Goal: Task Accomplishment & Management: Complete application form

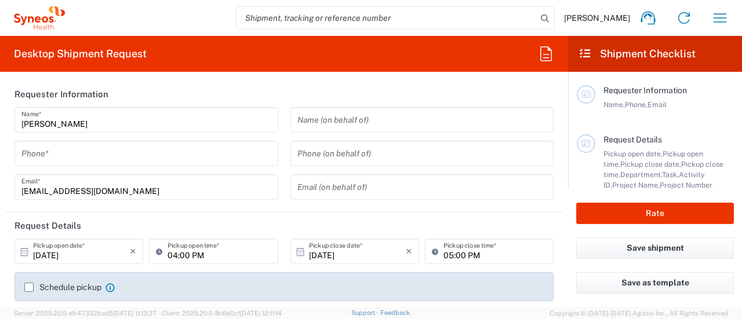
type input "Syneos Health Hungary Kft."
click at [725, 20] on icon "button" at bounding box center [720, 18] width 19 height 19
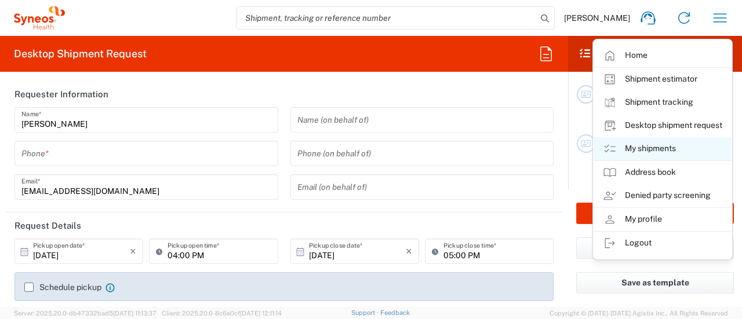
click at [640, 146] on link "My shipments" at bounding box center [663, 148] width 138 height 23
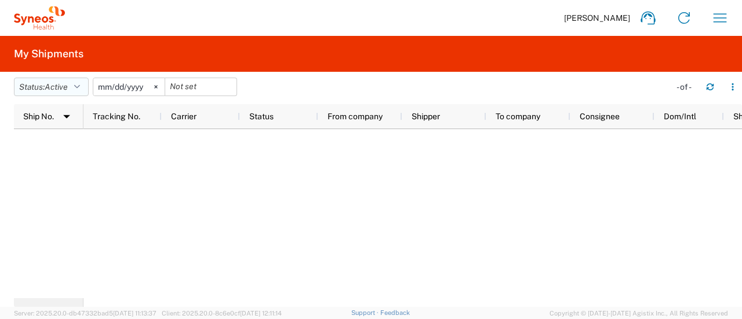
click at [67, 85] on span "Active" at bounding box center [56, 86] width 23 height 9
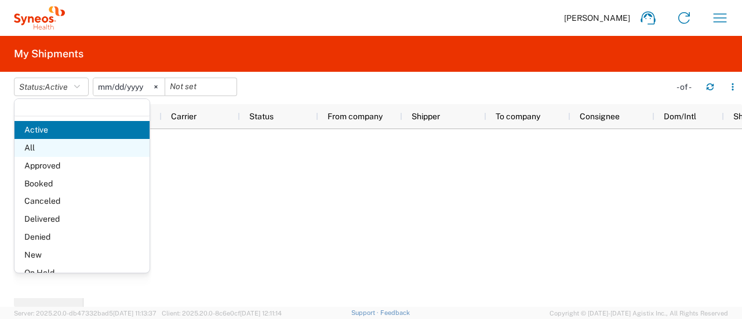
click at [68, 143] on span "All" at bounding box center [81, 148] width 135 height 18
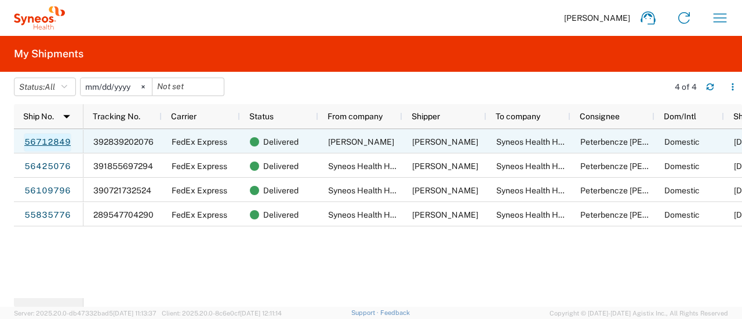
click at [49, 141] on link "56712849" at bounding box center [48, 142] width 48 height 19
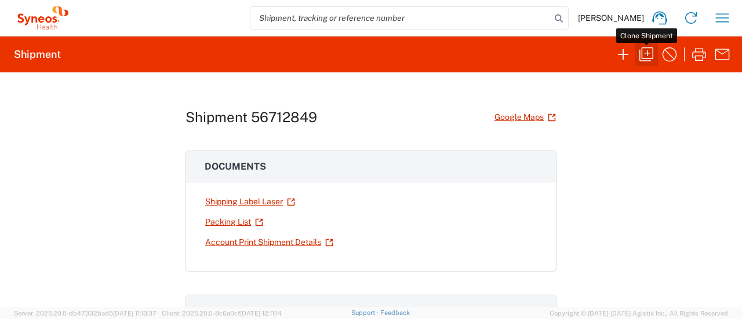
click at [652, 54] on icon "button" at bounding box center [646, 54] width 19 height 19
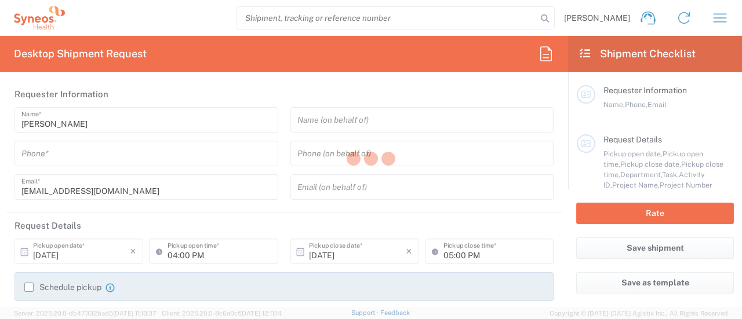
type input "[PHONE_NUMBER]"
type input "10:00 AM"
type input "04:00 PM"
type textarea "[EMAIL_ADDRESS][DOMAIN_NAME]"
type input "[PERSON_NAME]"
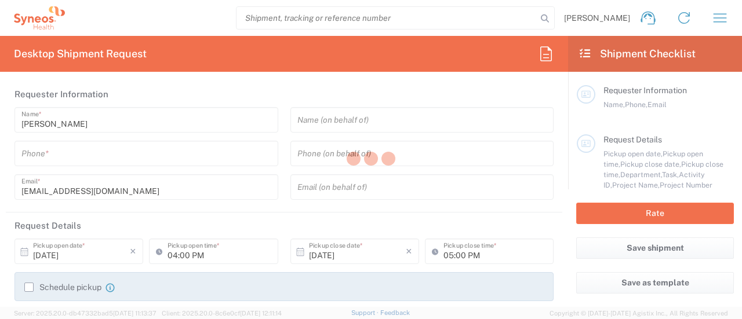
type input "Szabadsag ut 3"
type input "Almásfüzitő"
type input "[GEOGRAPHIC_DATA]"
type input "2931"
type input "[PERSON_NAME]"
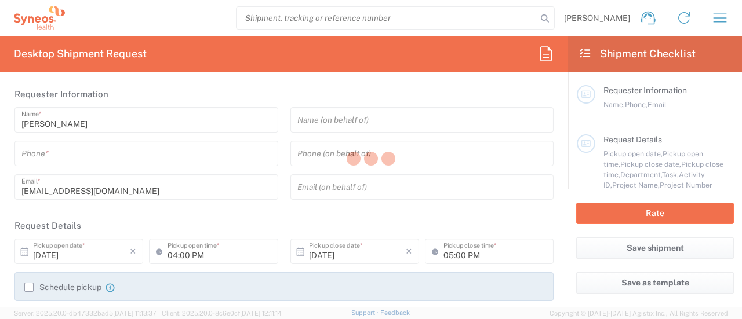
type input "[PHONE_NUMBER]"
type input "[EMAIL_ADDRESS][DOMAIN_NAME]"
type input "Syneos Health Hungary Kft."
type input "[STREET_ADDRESS]."
type input "B building, 2nd floor"
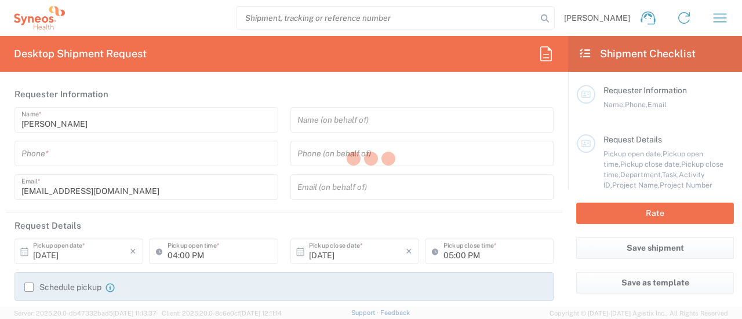
type input "[GEOGRAPHIC_DATA]"
type input "1117"
type input "Peterbencze [PERSON_NAME]"
type input "[PHONE_NUMBER]"
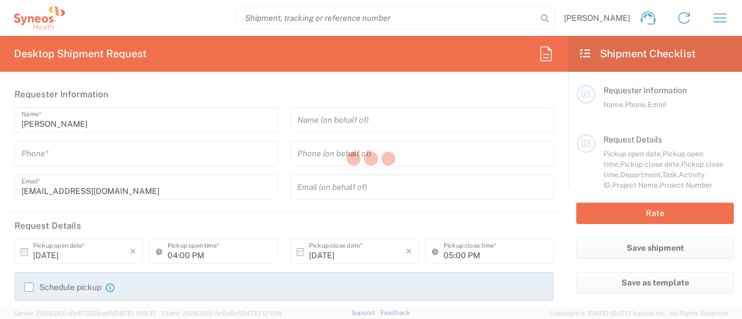
type input "[PERSON_NAME][EMAIL_ADDRESS][DOMAIN_NAME]"
type input "Sender/Shipper"
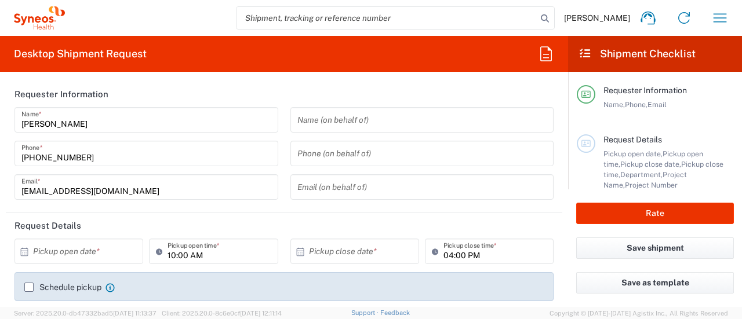
type input "Komárom-[GEOGRAPHIC_DATA]"
type input "Envelope"
type input "3110"
type input "7067682"
type input "AbbVie 7067682"
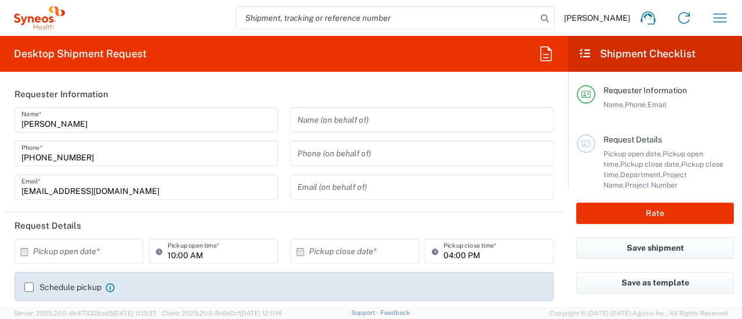
scroll to position [58, 0]
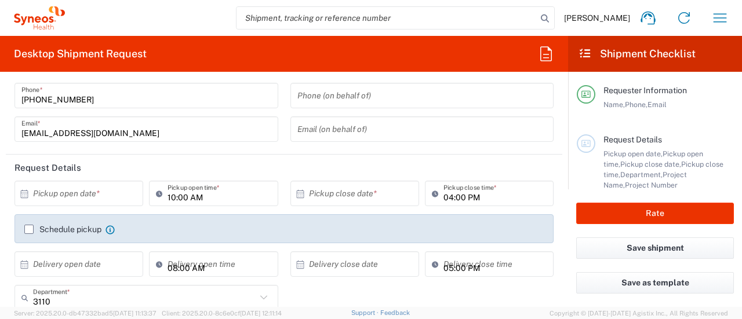
click at [105, 189] on input "text" at bounding box center [81, 194] width 97 height 20
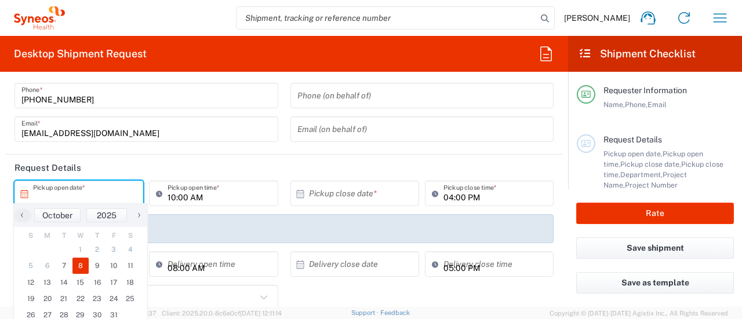
click at [81, 265] on span "8" at bounding box center [80, 266] width 17 height 16
type input "[DATE]"
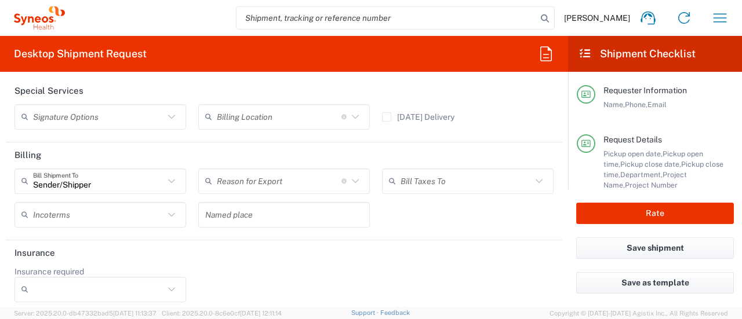
scroll to position [1592, 0]
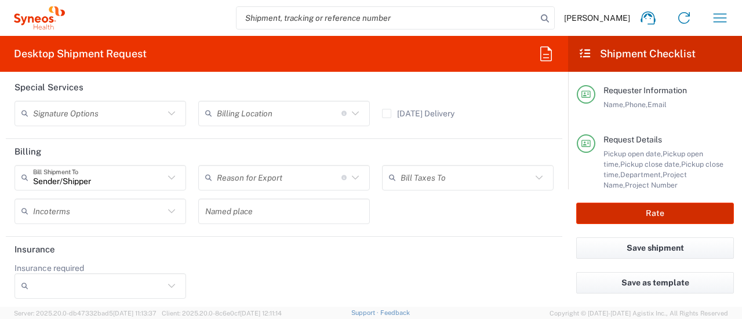
click at [638, 220] on button "Rate" at bounding box center [655, 213] width 158 height 21
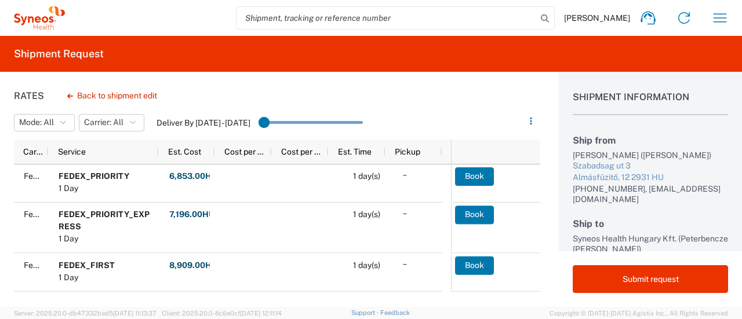
scroll to position [58, 0]
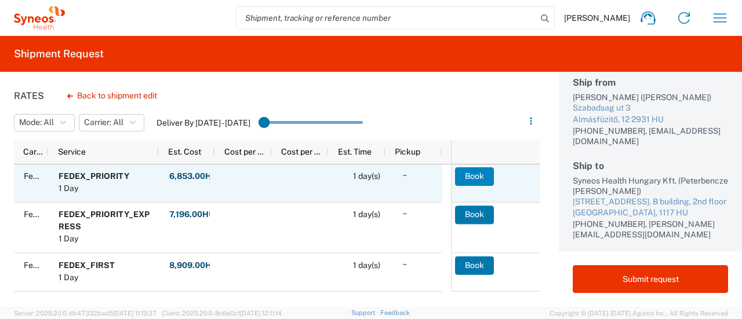
click at [464, 181] on button "Book" at bounding box center [474, 177] width 39 height 19
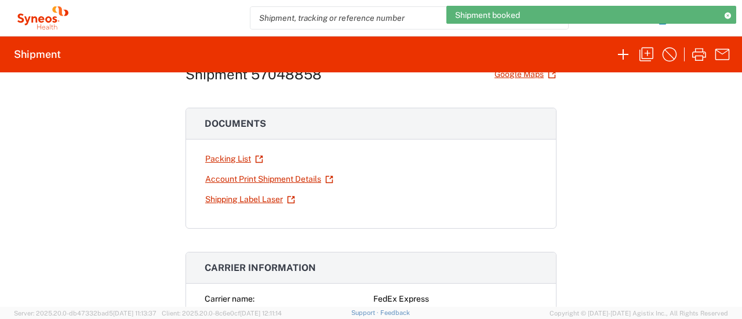
scroll to position [58, 0]
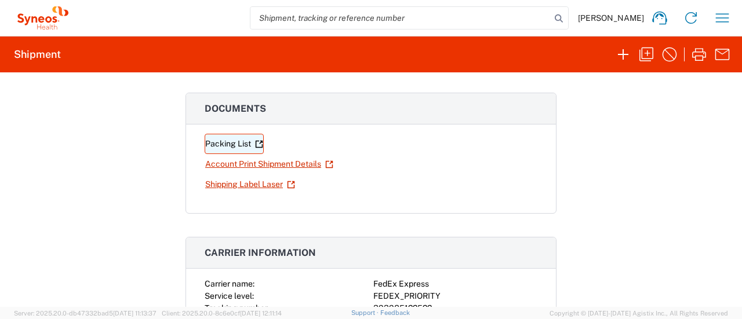
click at [216, 140] on link "Packing List" at bounding box center [234, 144] width 59 height 20
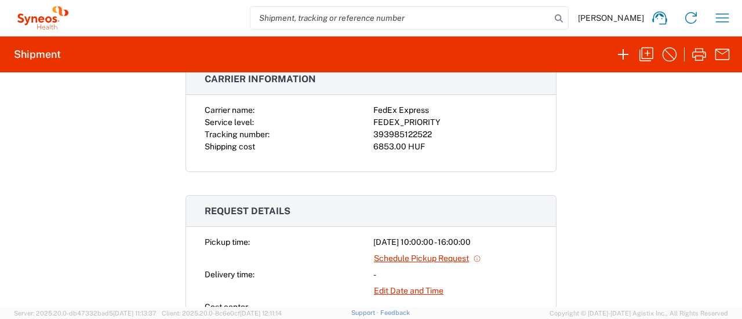
scroll to position [0, 0]
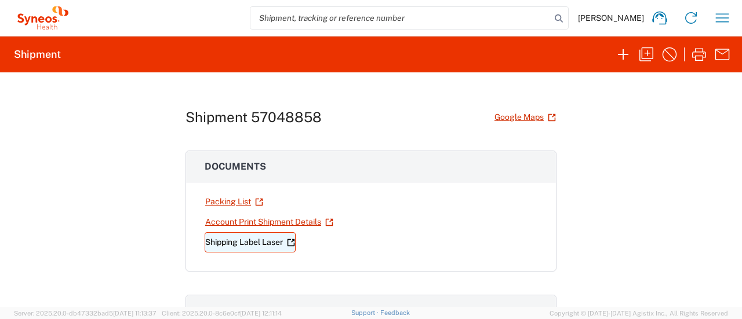
click at [271, 242] on link "Shipping Label Laser" at bounding box center [250, 242] width 91 height 20
